Goal: Task Accomplishment & Management: Manage account settings

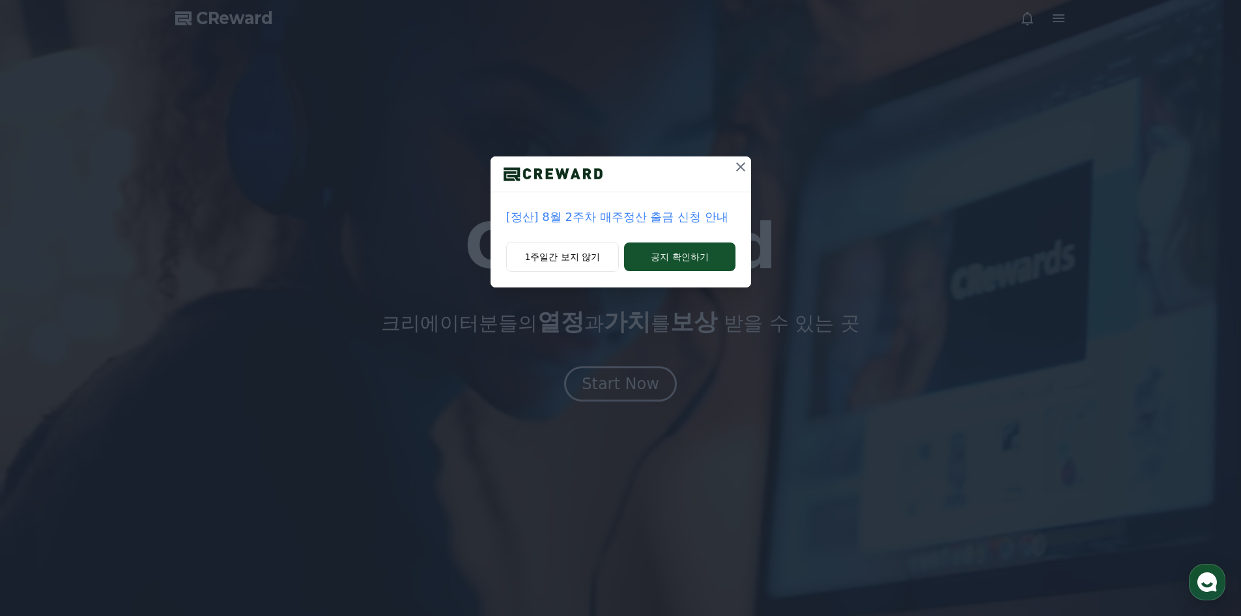
click at [739, 171] on icon at bounding box center [741, 167] width 16 height 16
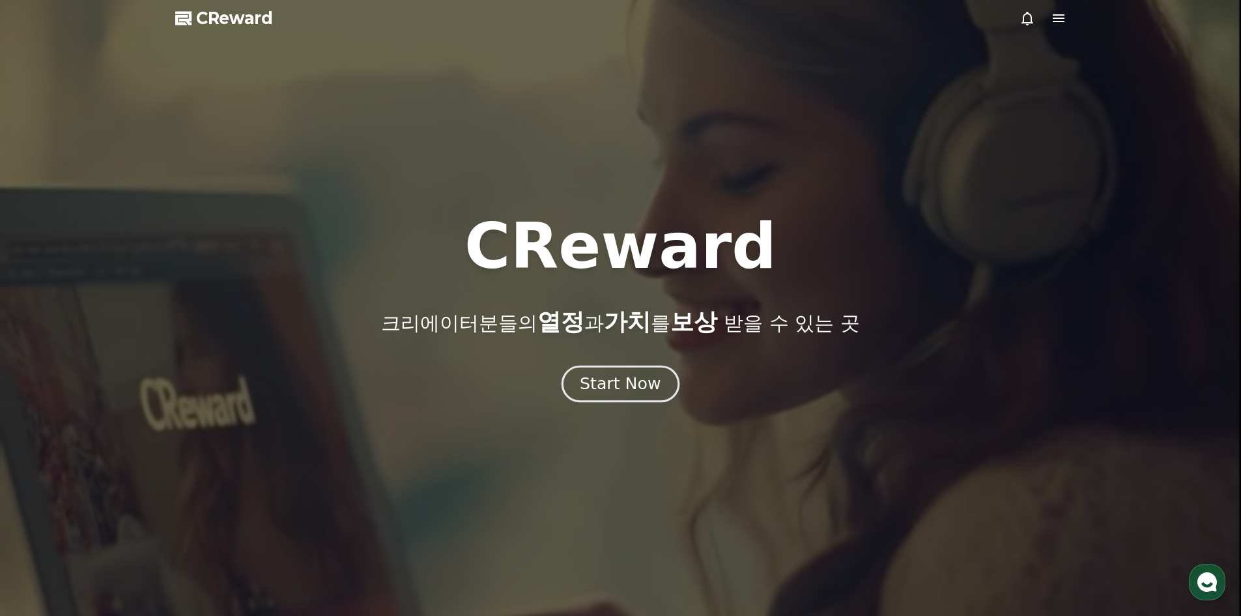
click at [612, 398] on button "Start Now" at bounding box center [621, 383] width 118 height 37
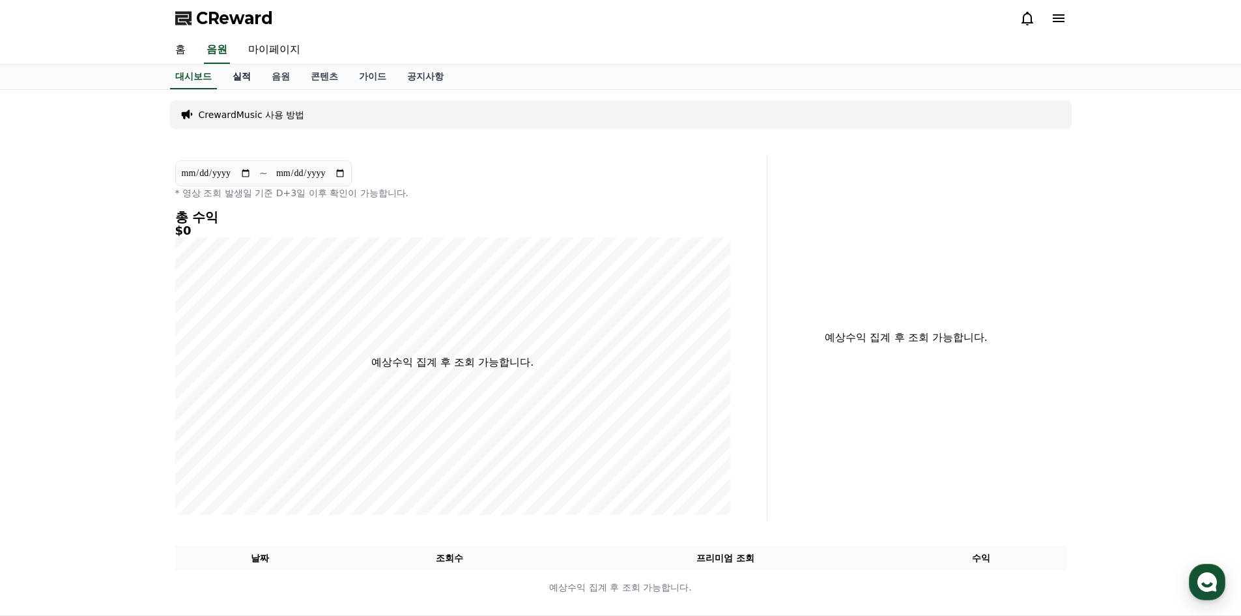
click at [248, 76] on link "실적" at bounding box center [241, 77] width 39 height 25
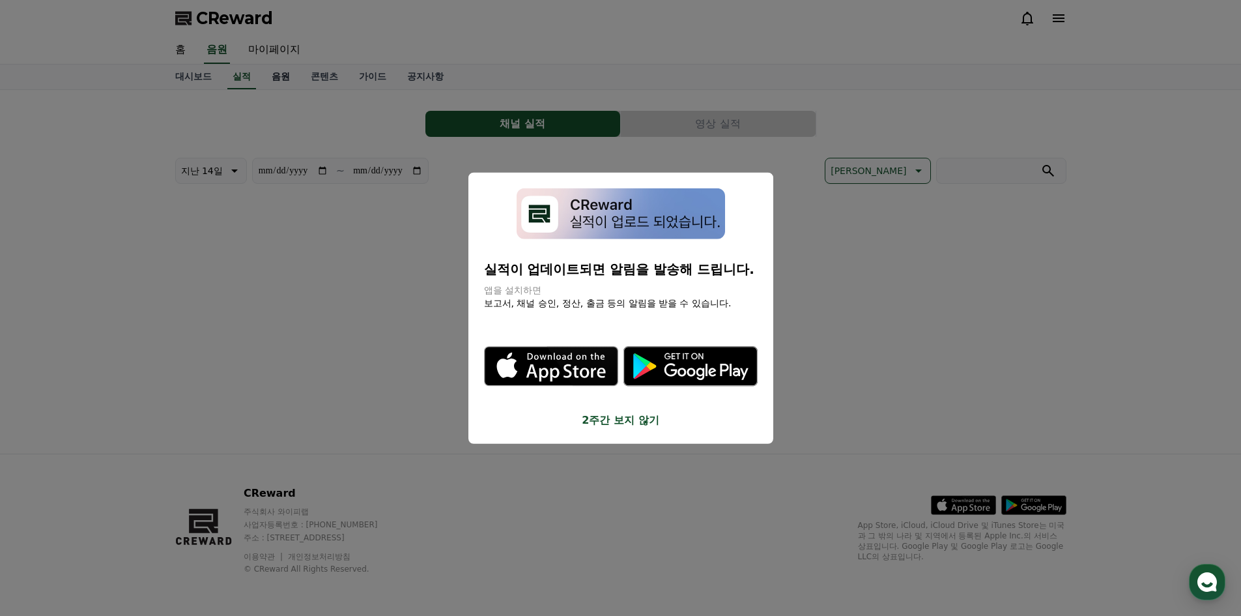
click at [274, 76] on button "close modal" at bounding box center [620, 308] width 1241 height 616
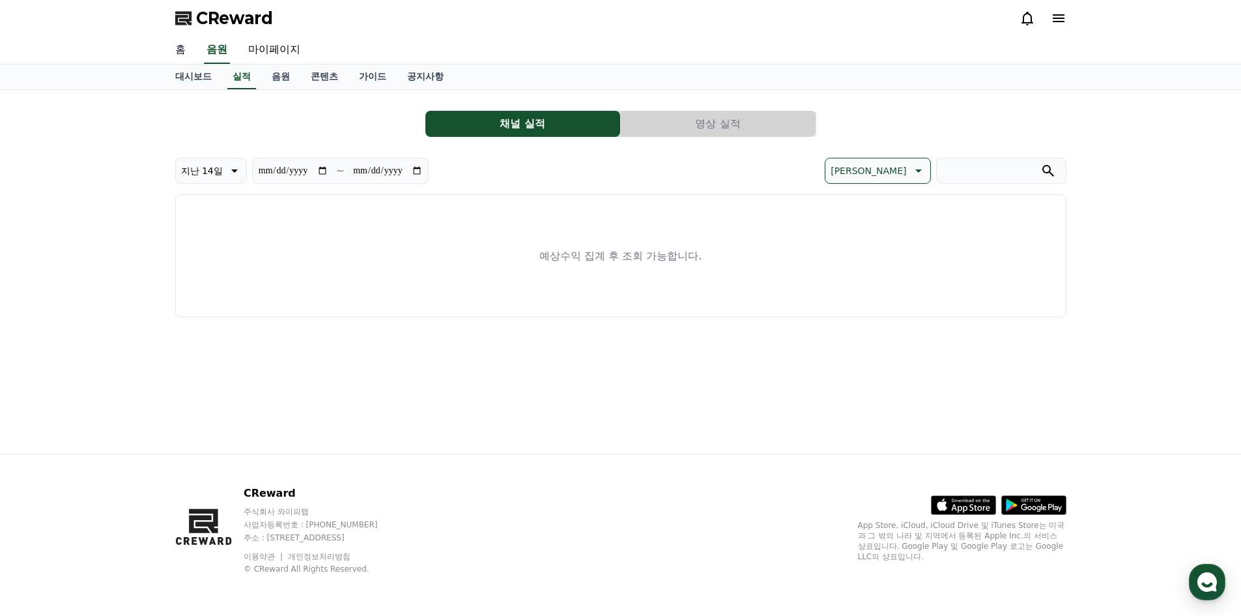
click at [180, 47] on link "홈" at bounding box center [180, 49] width 31 height 27
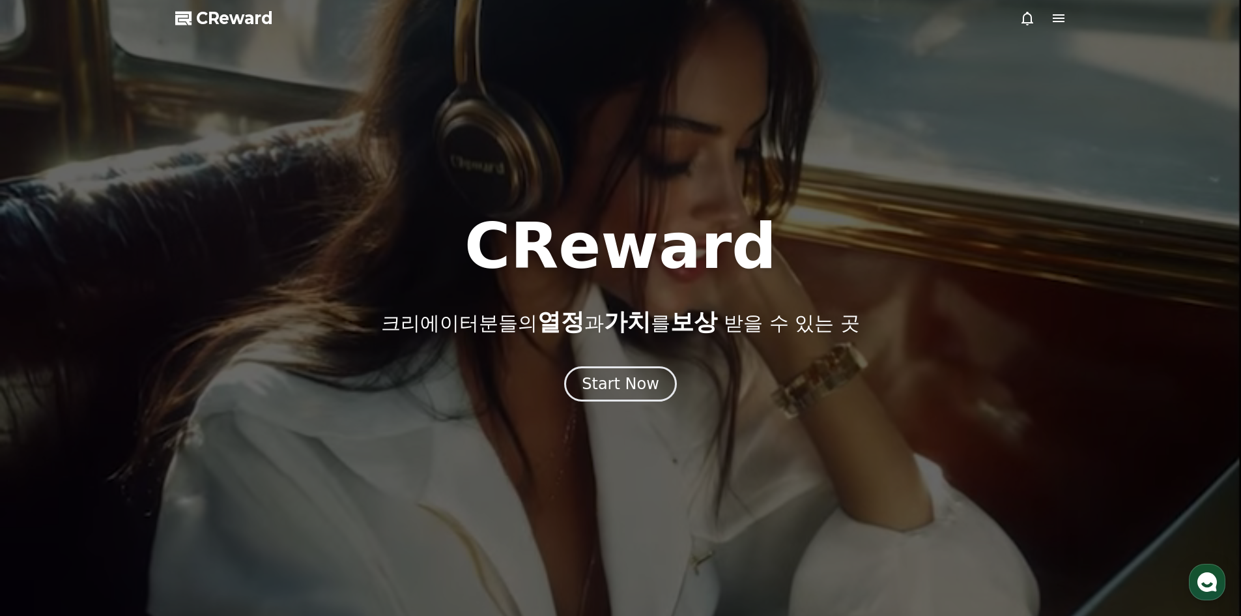
click at [1063, 21] on icon at bounding box center [1059, 18] width 12 height 8
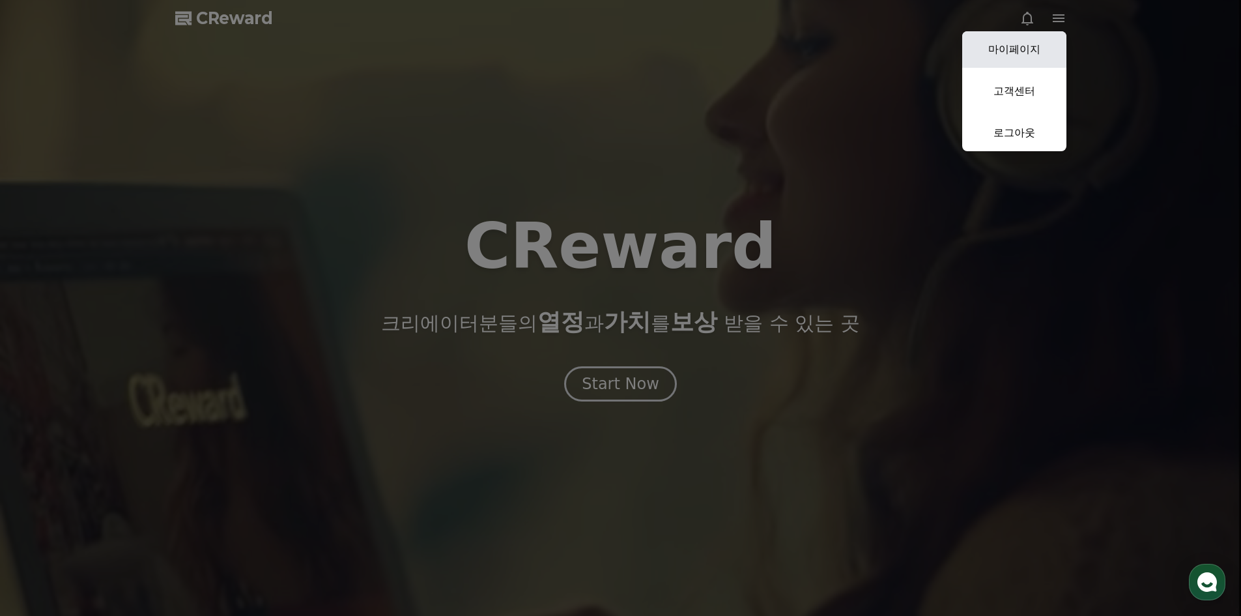
click at [1047, 36] on link "마이페이지" at bounding box center [1014, 49] width 104 height 36
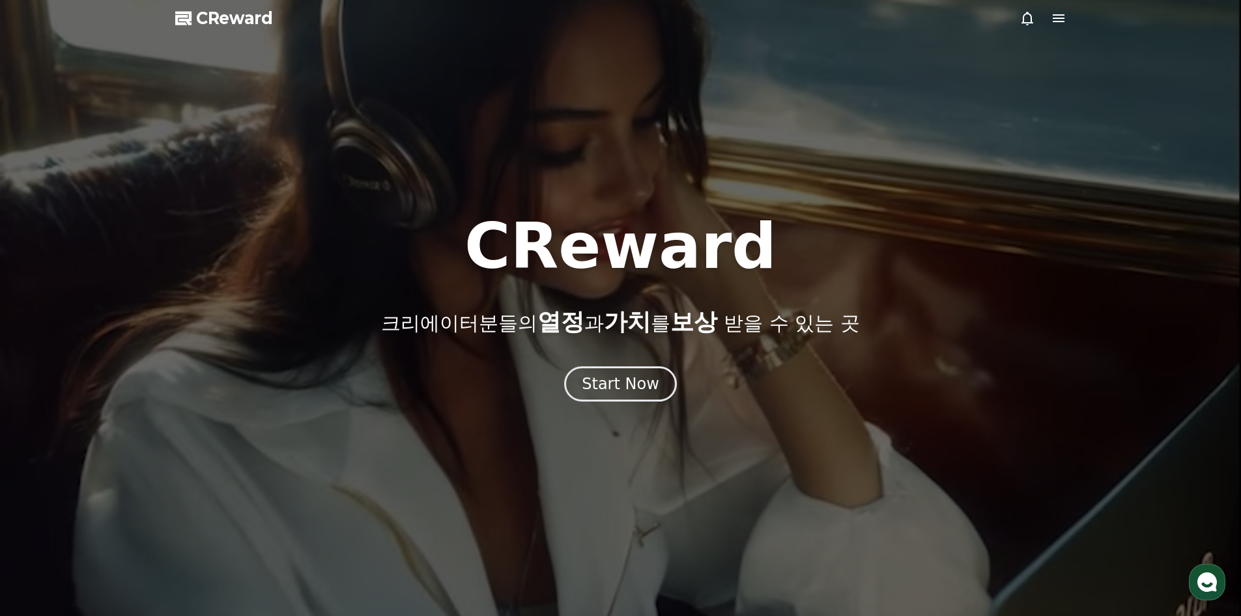
select select "**********"
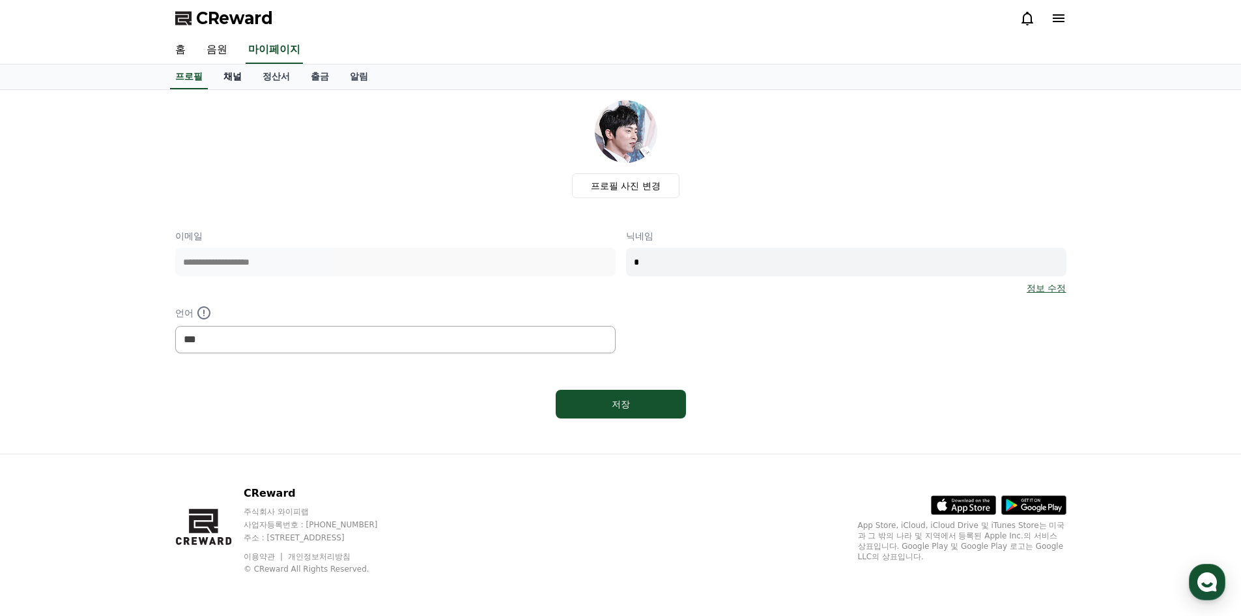
click at [235, 81] on link "채널" at bounding box center [232, 77] width 39 height 25
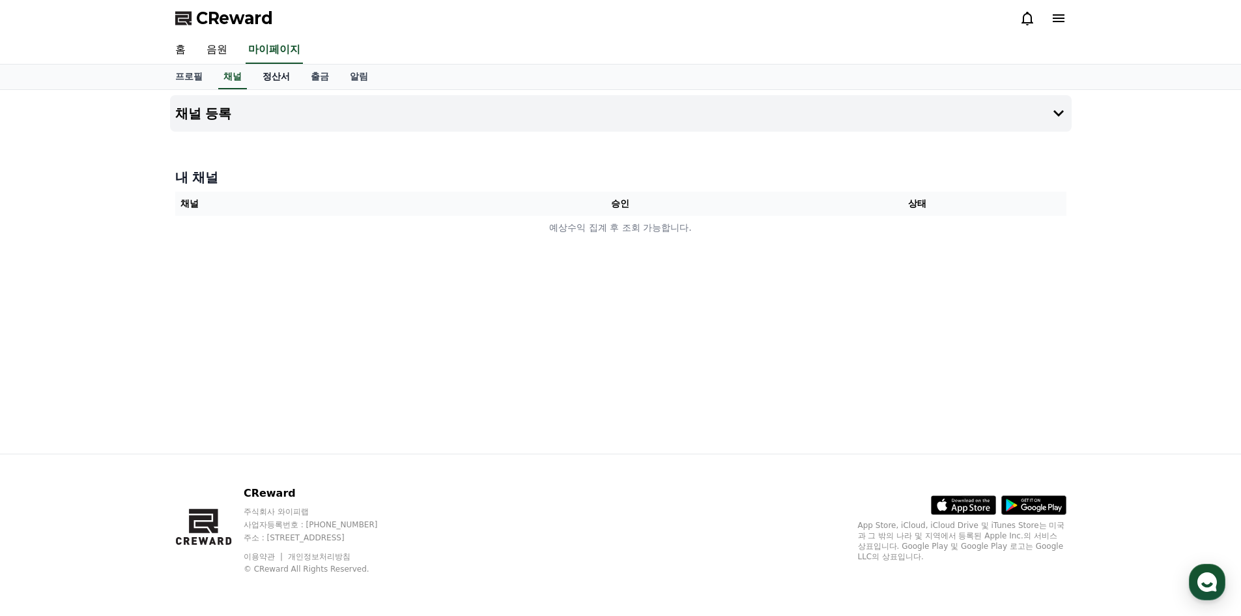
click at [272, 81] on link "정산서" at bounding box center [276, 77] width 48 height 25
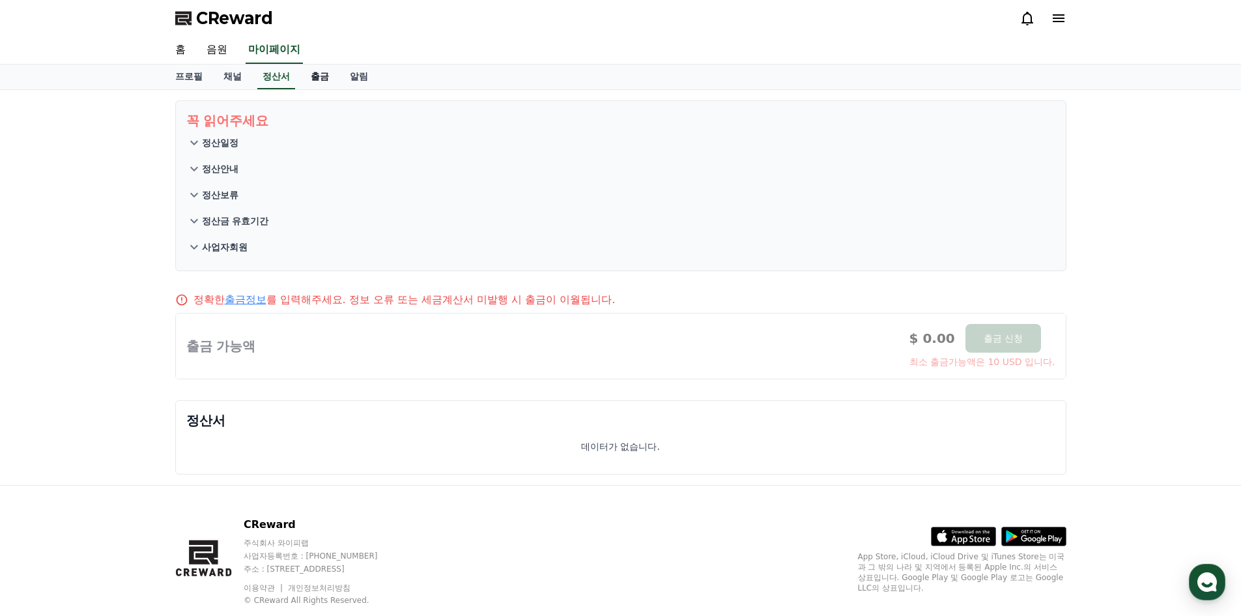
click at [315, 79] on link "출금" at bounding box center [319, 77] width 39 height 25
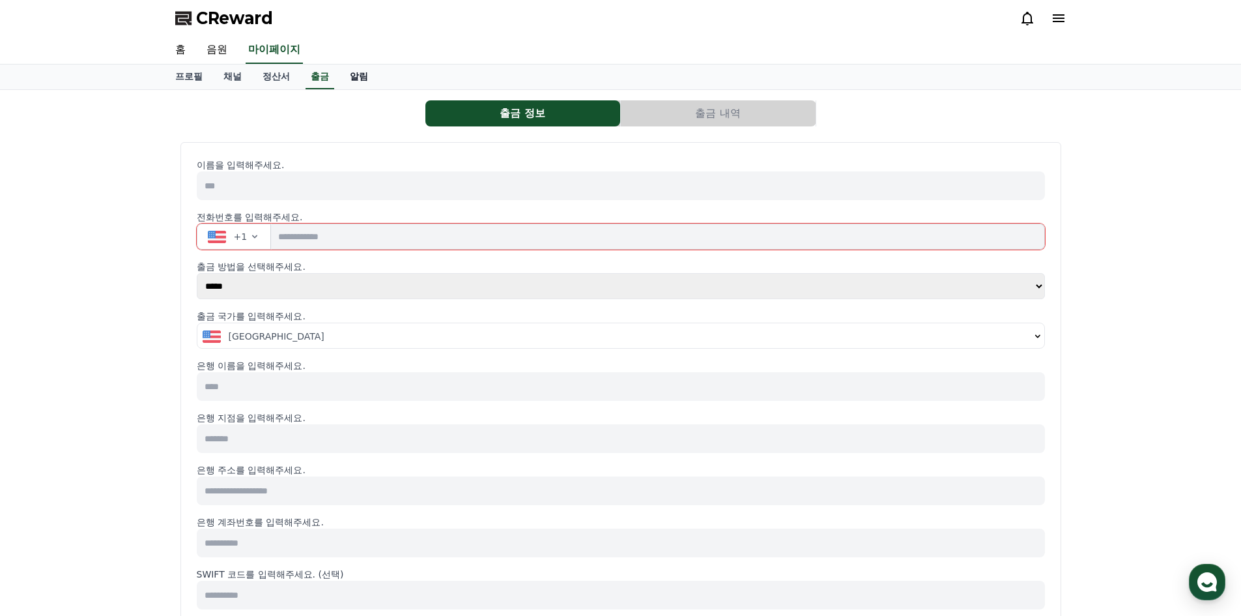
click at [362, 80] on link "알림" at bounding box center [358, 77] width 39 height 25
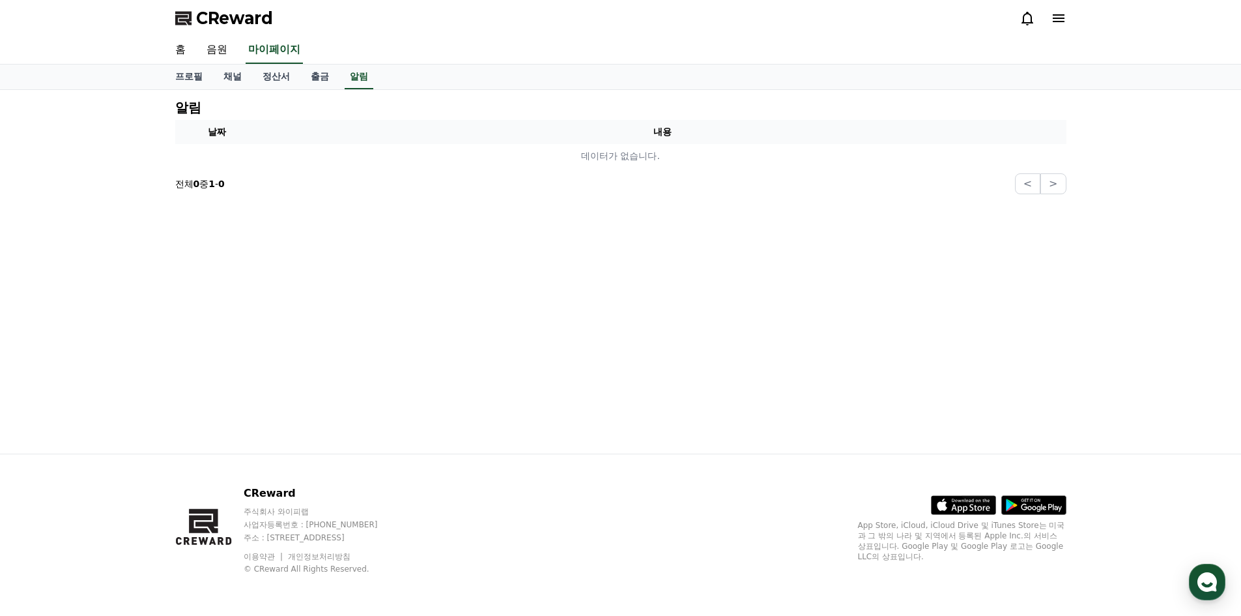
click at [234, 50] on link "음원" at bounding box center [217, 49] width 42 height 27
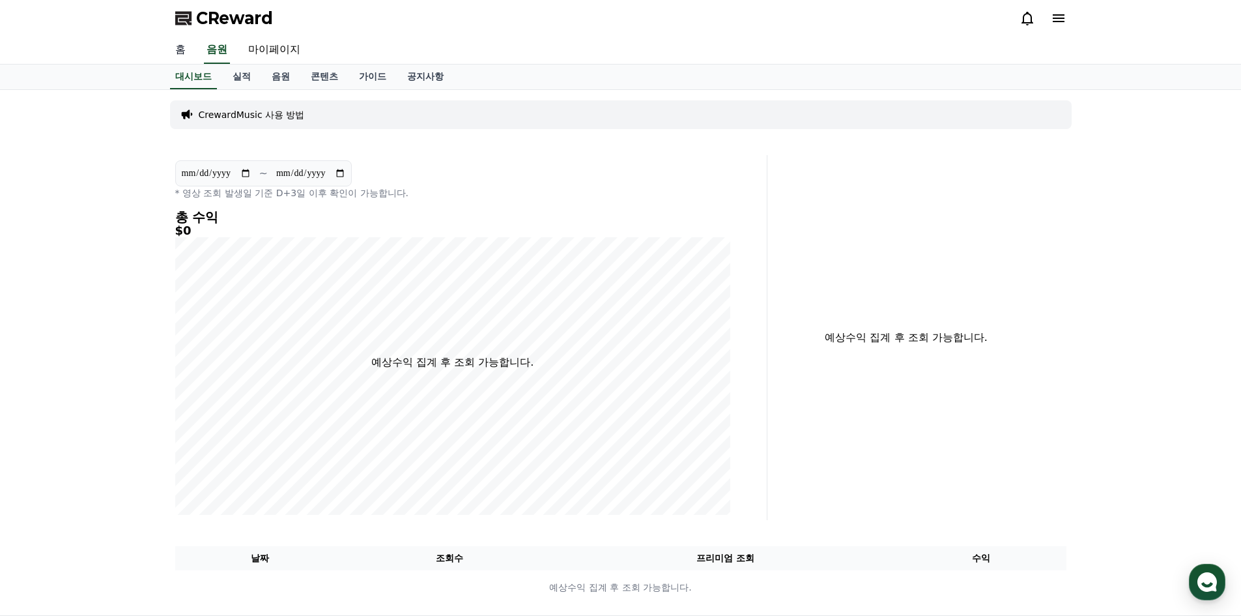
click at [175, 50] on link "홈" at bounding box center [180, 49] width 31 height 27
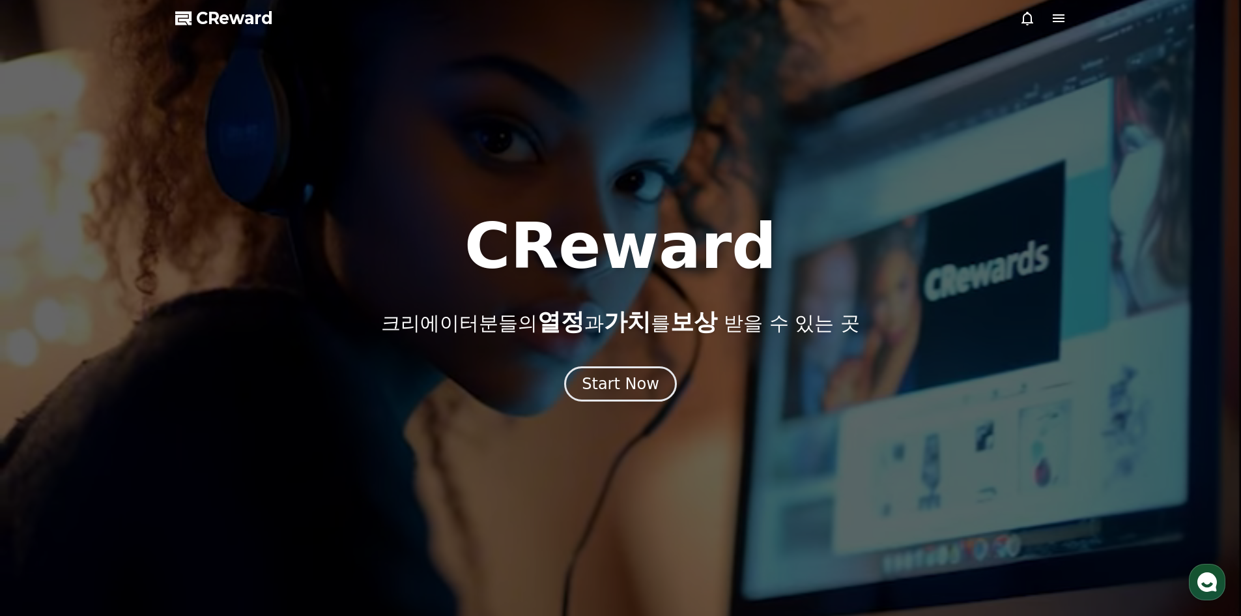
click at [220, 16] on span "CReward" at bounding box center [234, 18] width 77 height 21
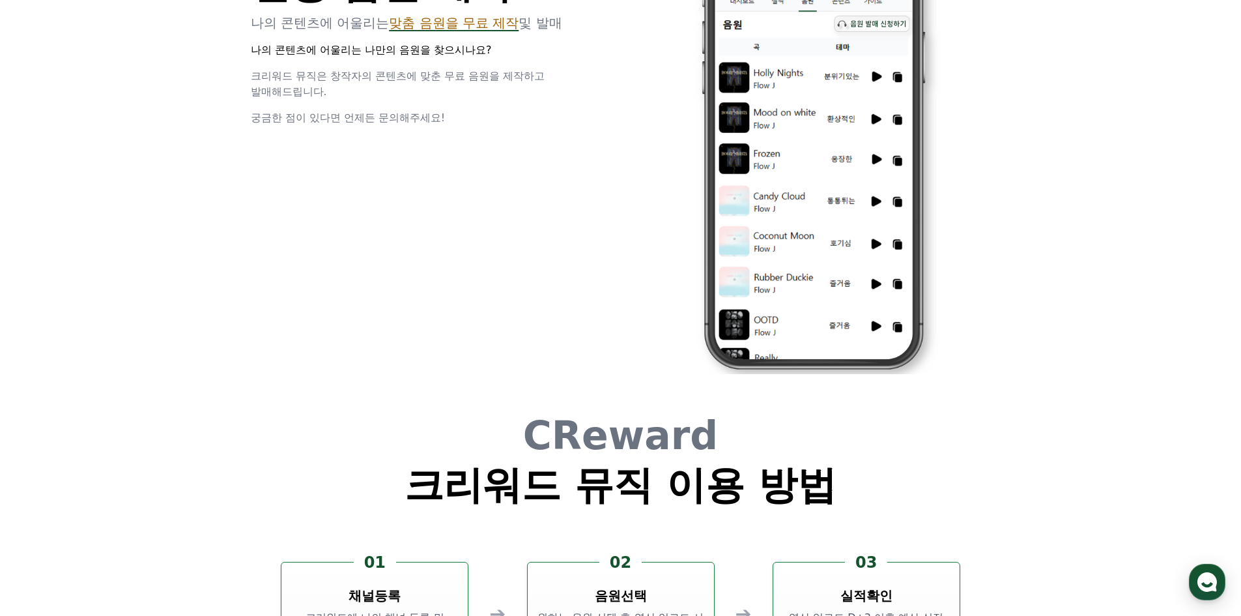
scroll to position [3530, 0]
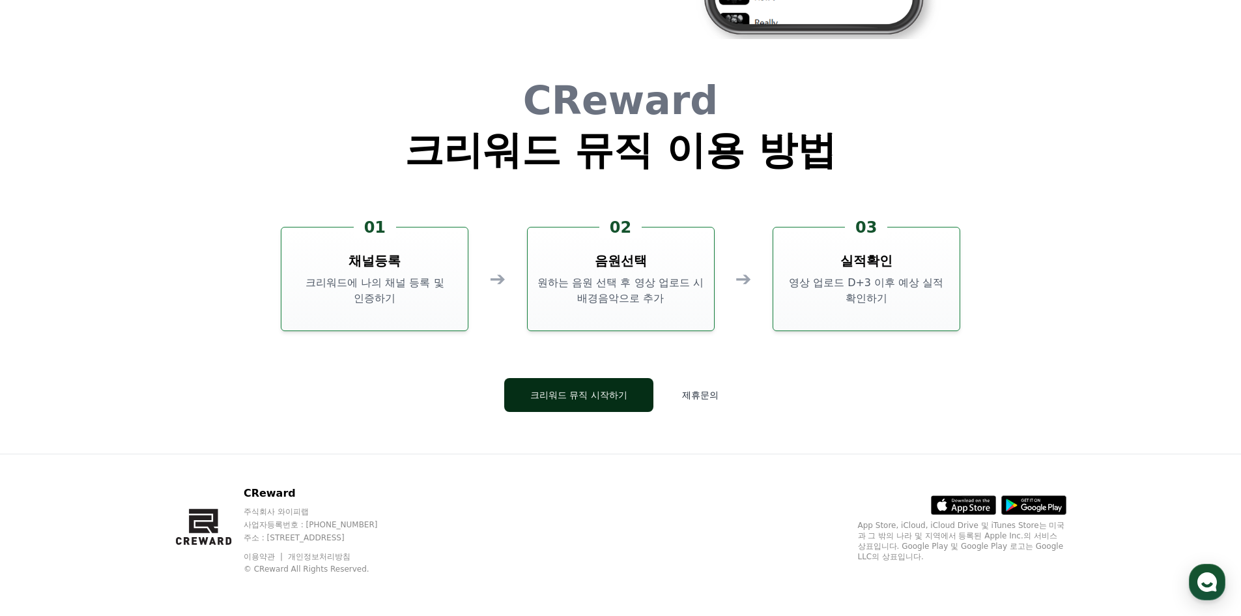
click at [573, 396] on button "크리워드 뮤직 시작하기" at bounding box center [578, 395] width 149 height 34
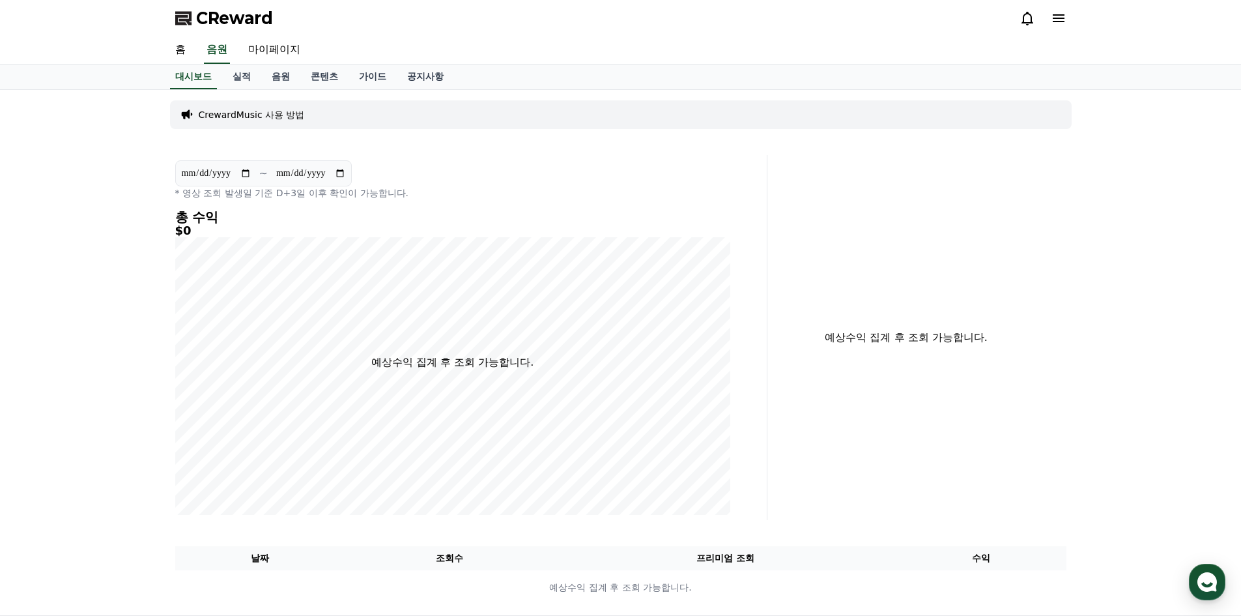
click at [247, 111] on p "CrewardMusic 사용 방법" at bounding box center [252, 114] width 106 height 13
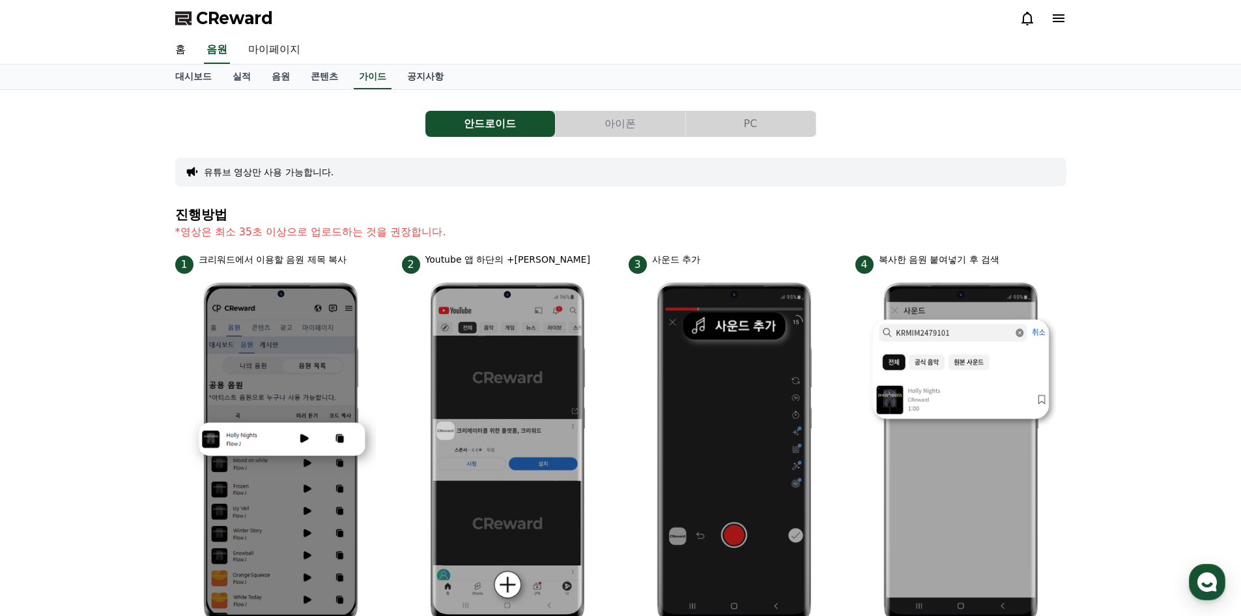
click at [267, 48] on link "마이페이지" at bounding box center [274, 49] width 73 height 27
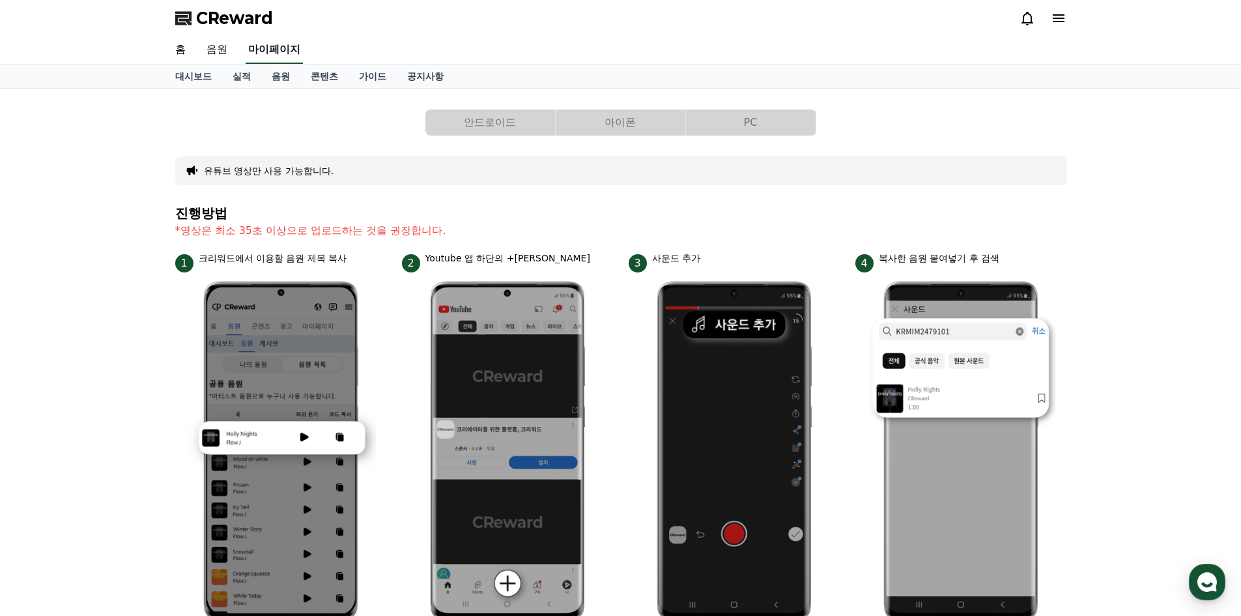
select select "**********"
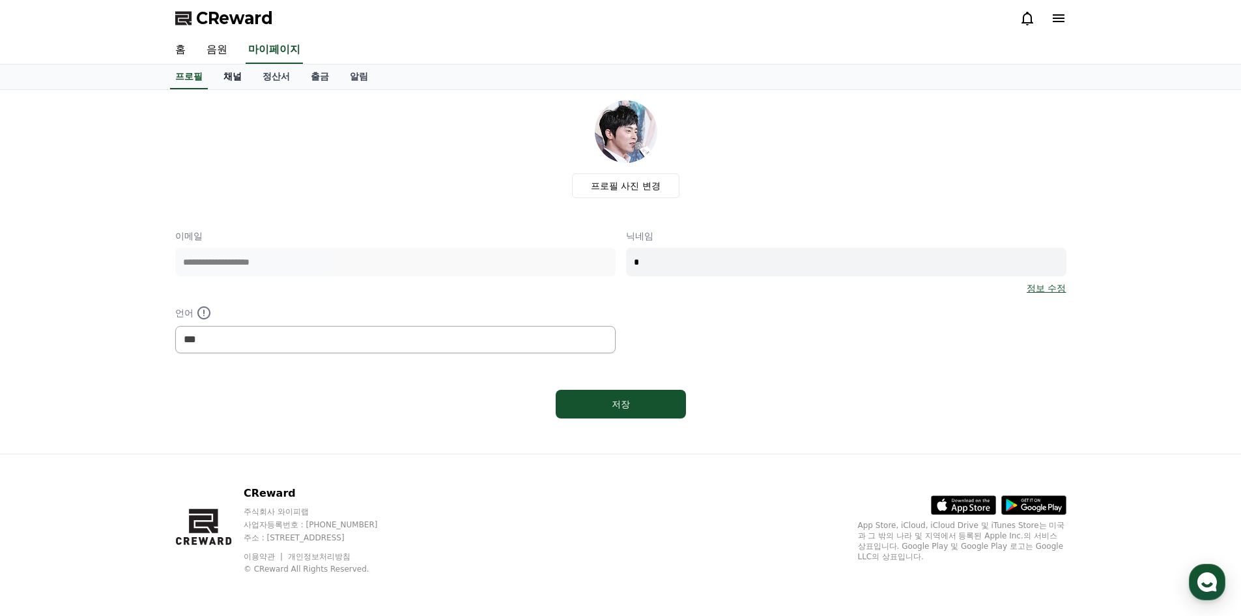
click at [231, 78] on link "채널" at bounding box center [232, 77] width 39 height 25
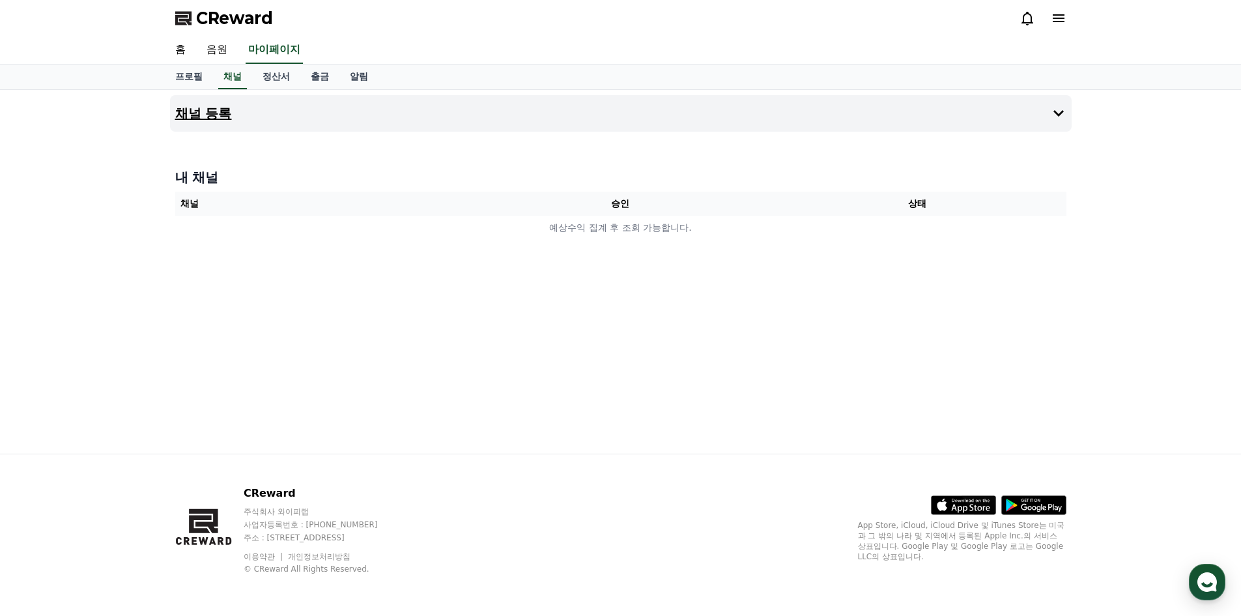
click at [194, 119] on h4 "채널 등록" at bounding box center [203, 113] width 57 height 14
